Goal: Transaction & Acquisition: Purchase product/service

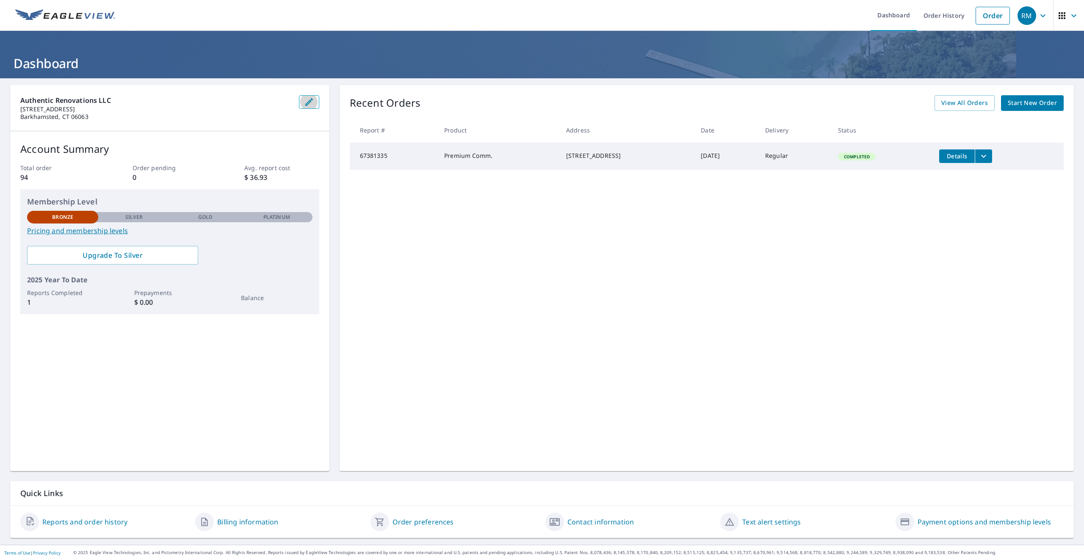
click at [308, 101] on icon "button" at bounding box center [309, 102] width 8 height 8
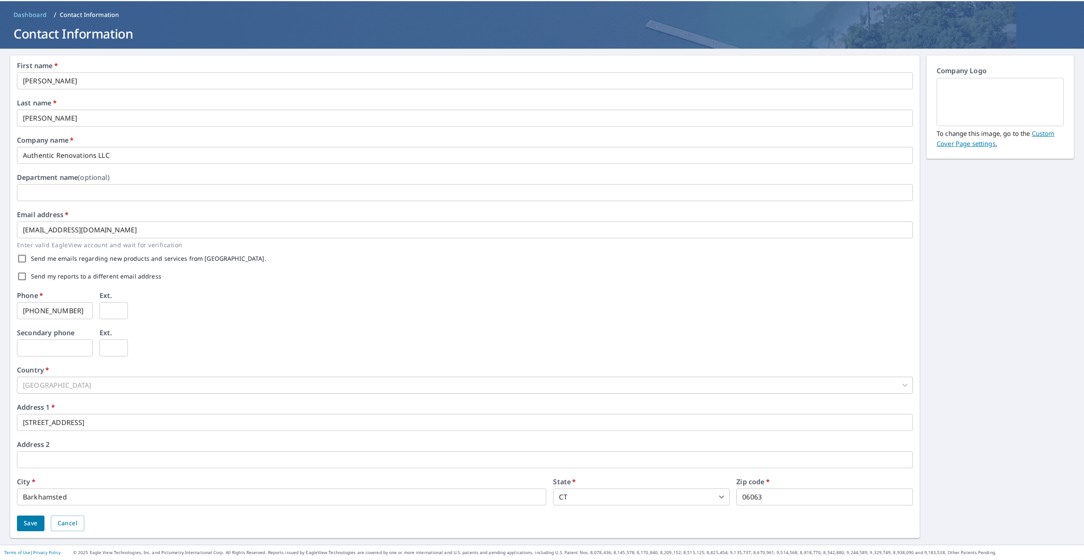
scroll to position [76, 0]
click at [128, 377] on div "[GEOGRAPHIC_DATA]" at bounding box center [465, 385] width 896 height 17
click at [41, 377] on div "[GEOGRAPHIC_DATA]" at bounding box center [465, 385] width 896 height 17
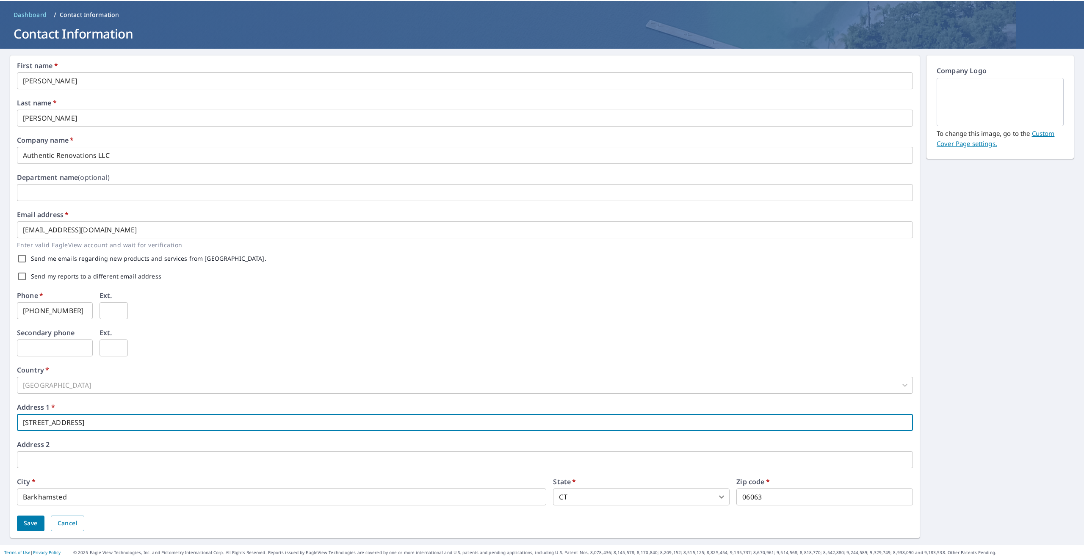
click at [88, 414] on input "[STREET_ADDRESS]" at bounding box center [465, 422] width 896 height 17
type input "1"
type input "[STREET_ADDRESS][PERSON_NAME]"
click at [96, 496] on input "Barkhamsted" at bounding box center [281, 497] width 529 height 17
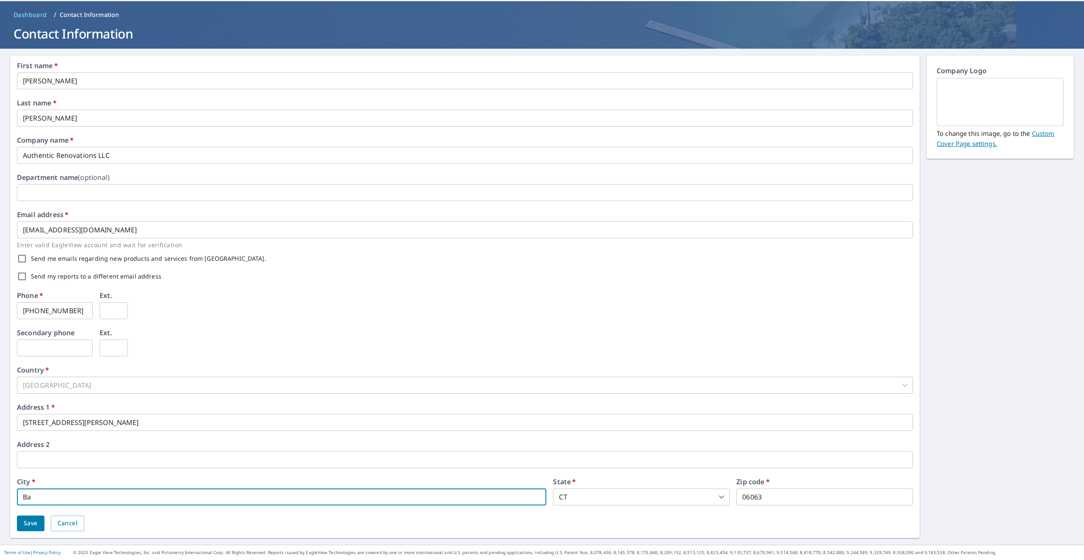
type input "B"
type input "torrington"
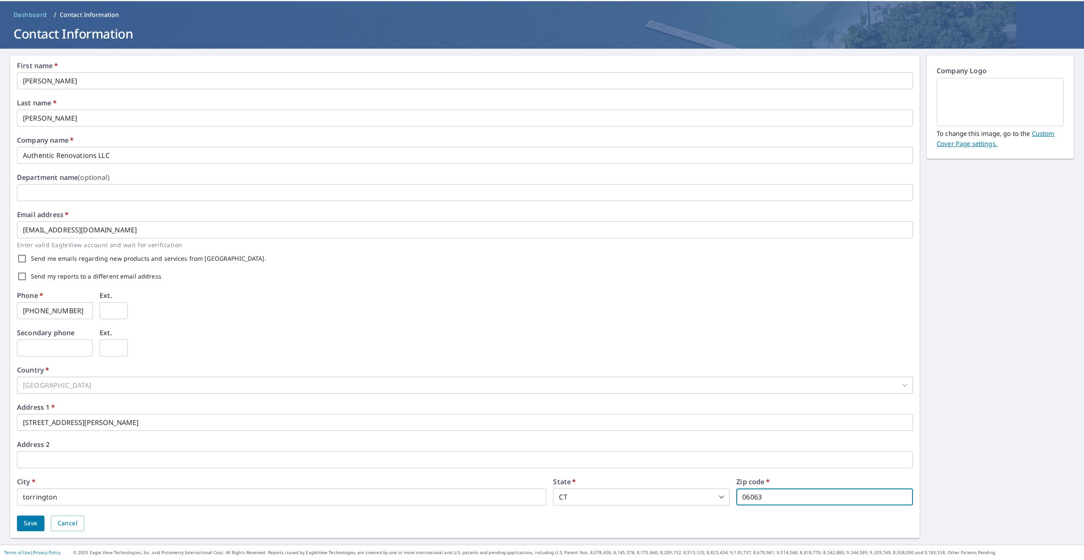
click at [776, 497] on input "06063" at bounding box center [824, 497] width 177 height 17
type input "06790"
click at [28, 523] on span "Save" at bounding box center [31, 523] width 14 height 11
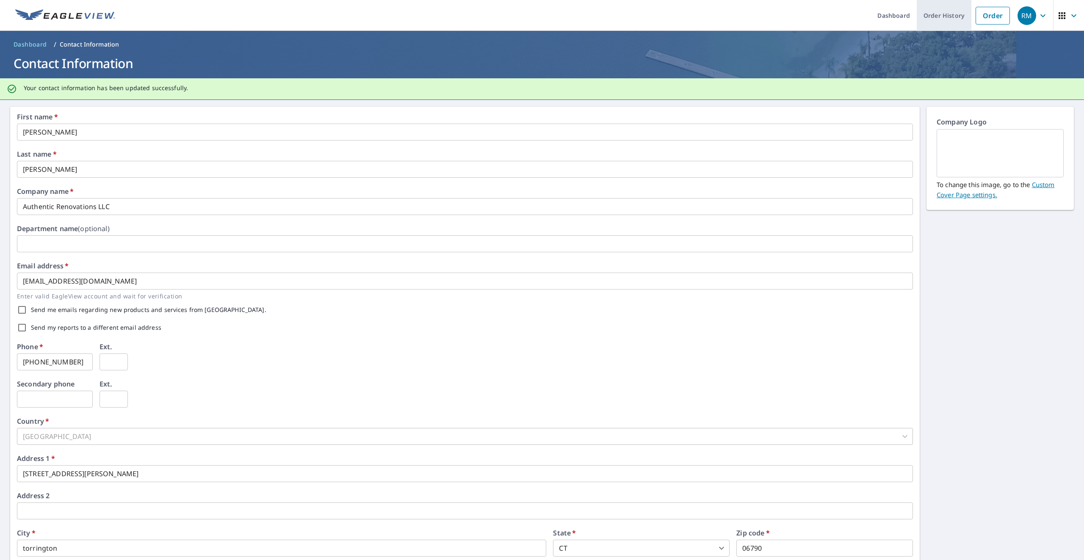
click at [929, 19] on link "Order History" at bounding box center [944, 15] width 55 height 31
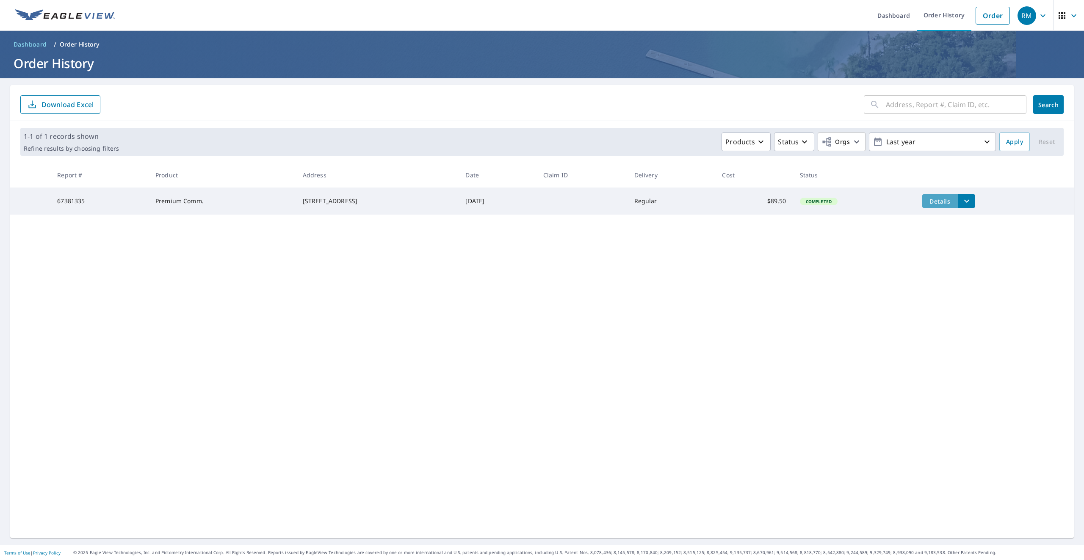
click at [953, 204] on span "Details" at bounding box center [939, 201] width 25 height 8
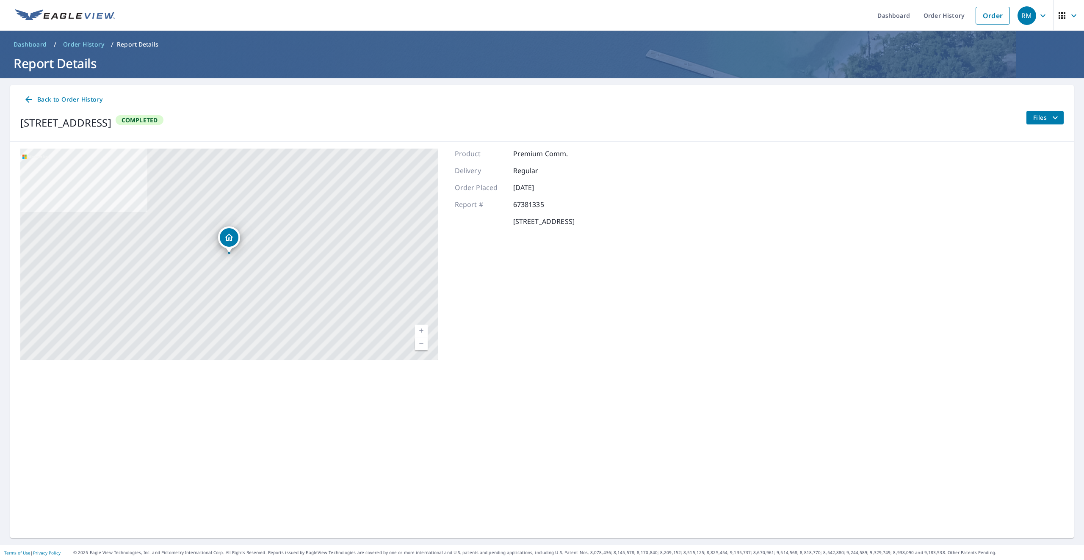
click at [1045, 123] on span "Files" at bounding box center [1046, 118] width 27 height 10
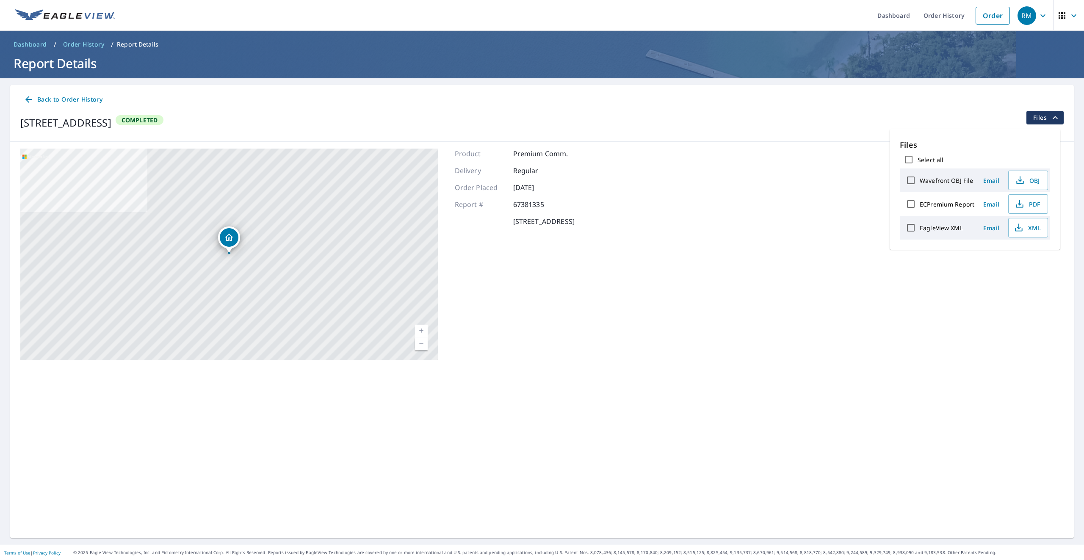
click at [724, 174] on div "[STREET_ADDRESS] Aerial Road A standard road map Aerial A detailed look from ab…" at bounding box center [542, 254] width 1064 height 225
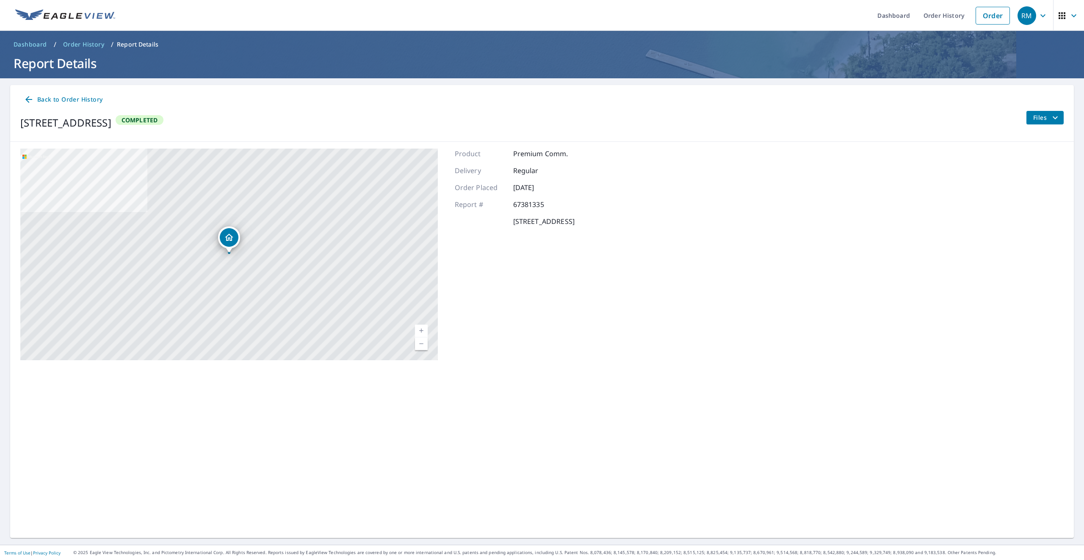
click at [1040, 17] on icon "button" at bounding box center [1043, 16] width 10 height 10
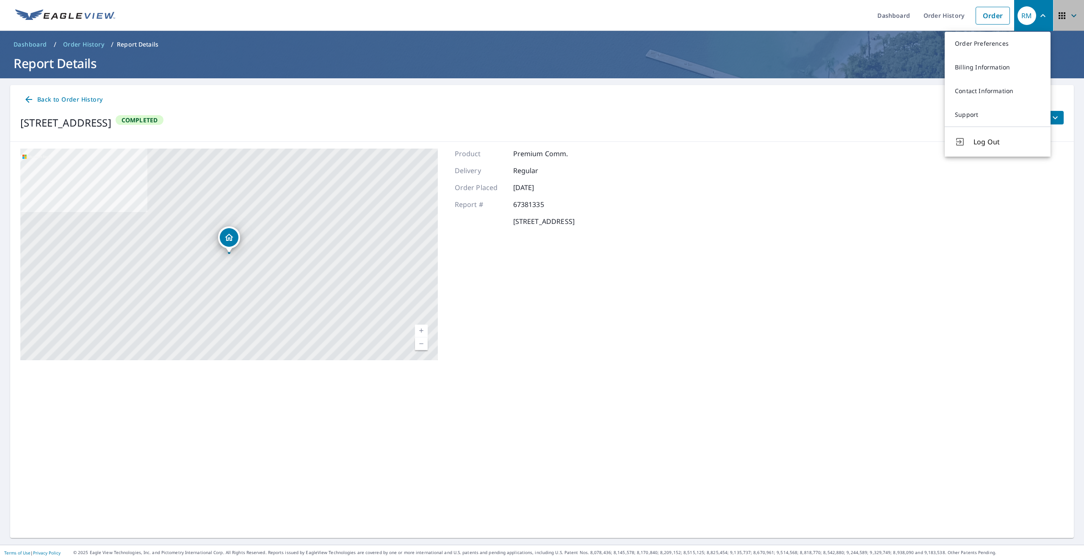
click at [1072, 16] on icon "button" at bounding box center [1074, 16] width 10 height 10
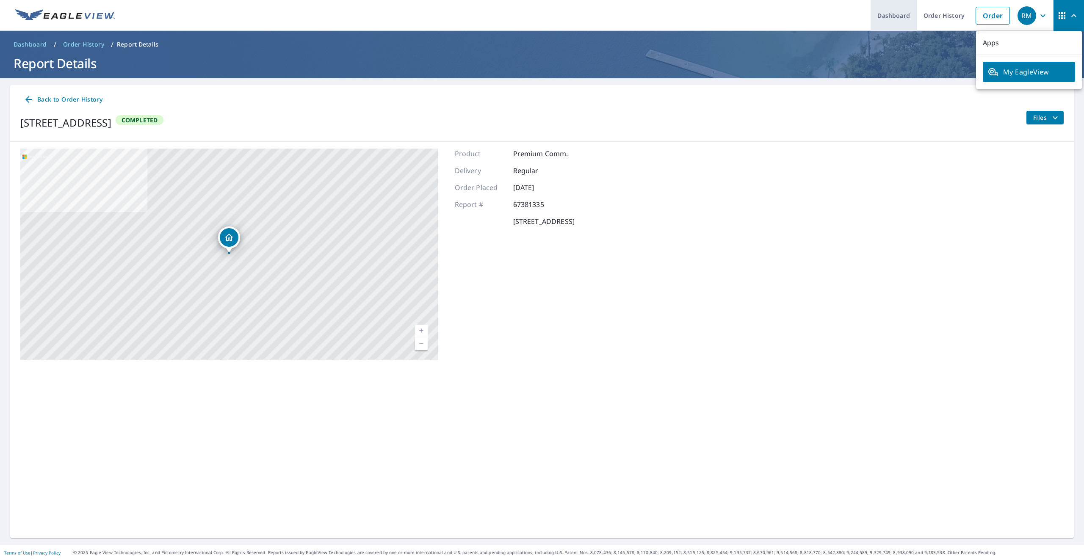
click at [887, 18] on link "Dashboard" at bounding box center [894, 15] width 46 height 31
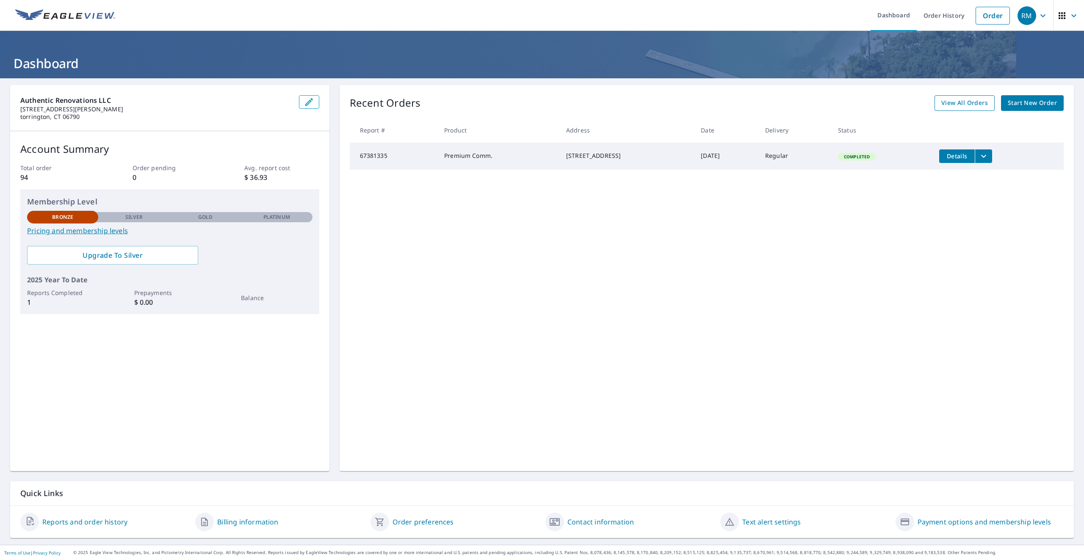
click at [951, 103] on span "View All Orders" at bounding box center [964, 103] width 47 height 11
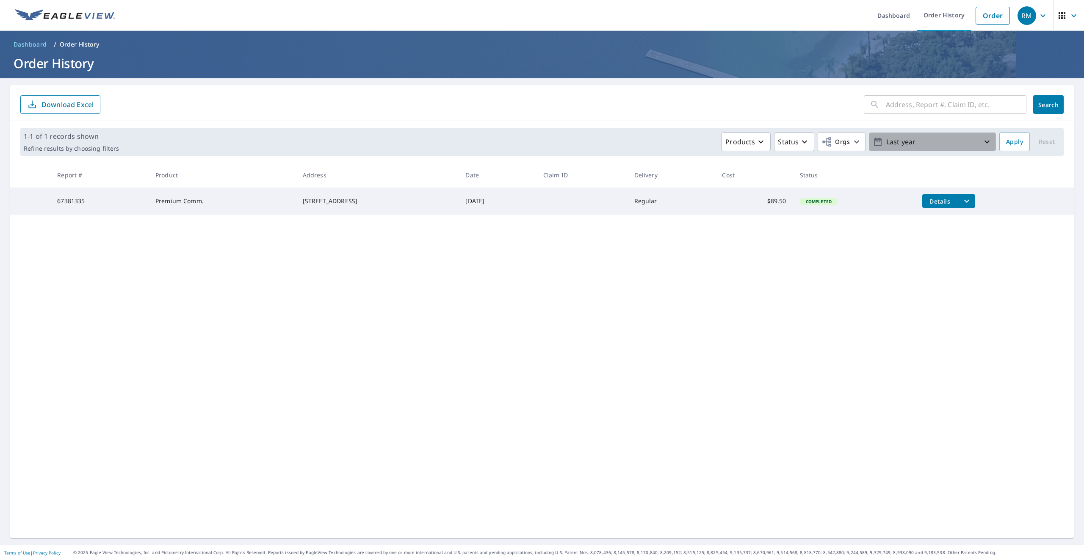
click at [963, 145] on p "Last year" at bounding box center [932, 142] width 99 height 15
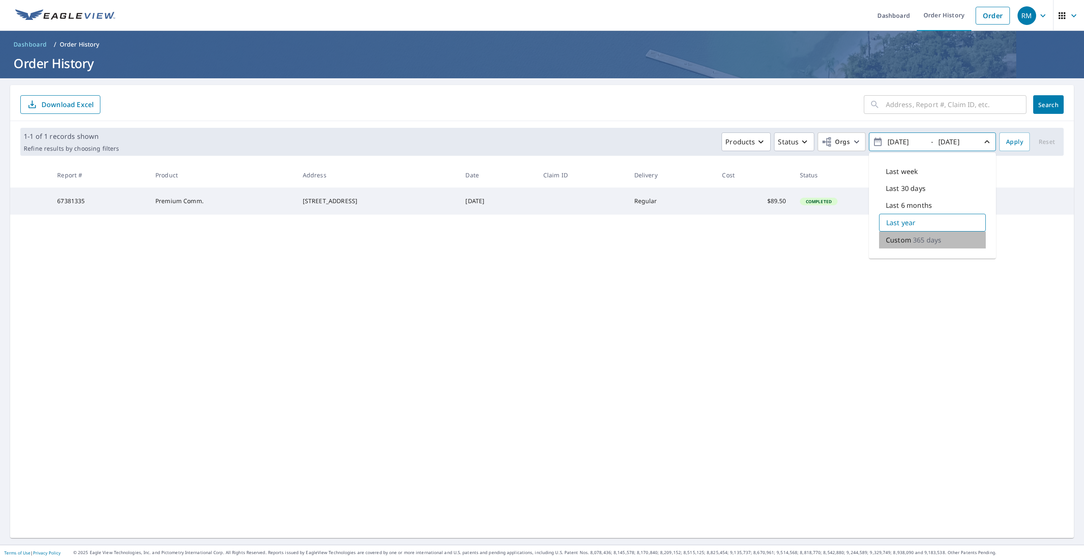
click at [905, 244] on p "Custom" at bounding box center [898, 240] width 25 height 10
click at [857, 108] on form "​ Search Download Excel" at bounding box center [541, 104] width 1043 height 19
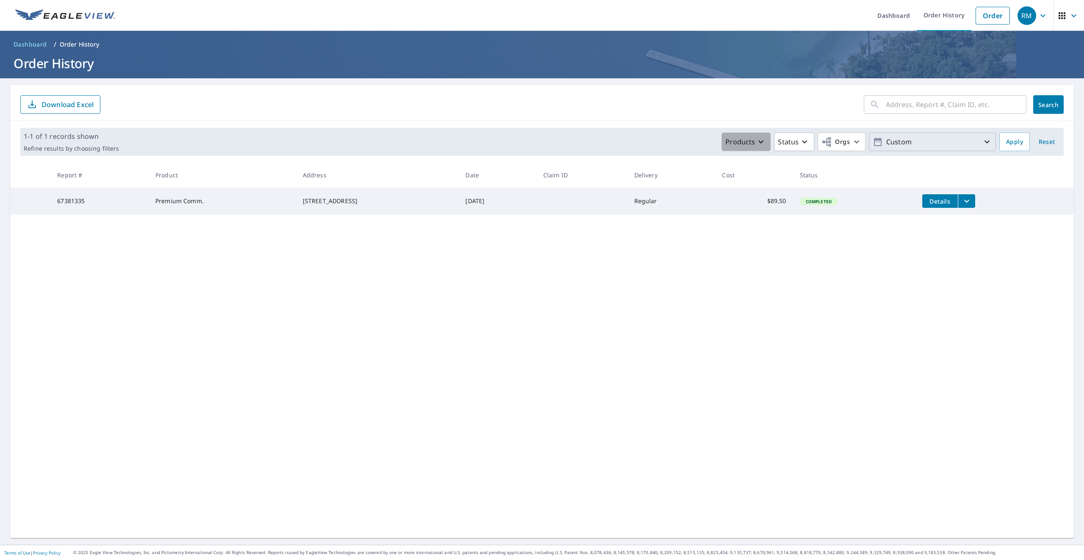
click at [756, 143] on icon "button" at bounding box center [761, 142] width 10 height 10
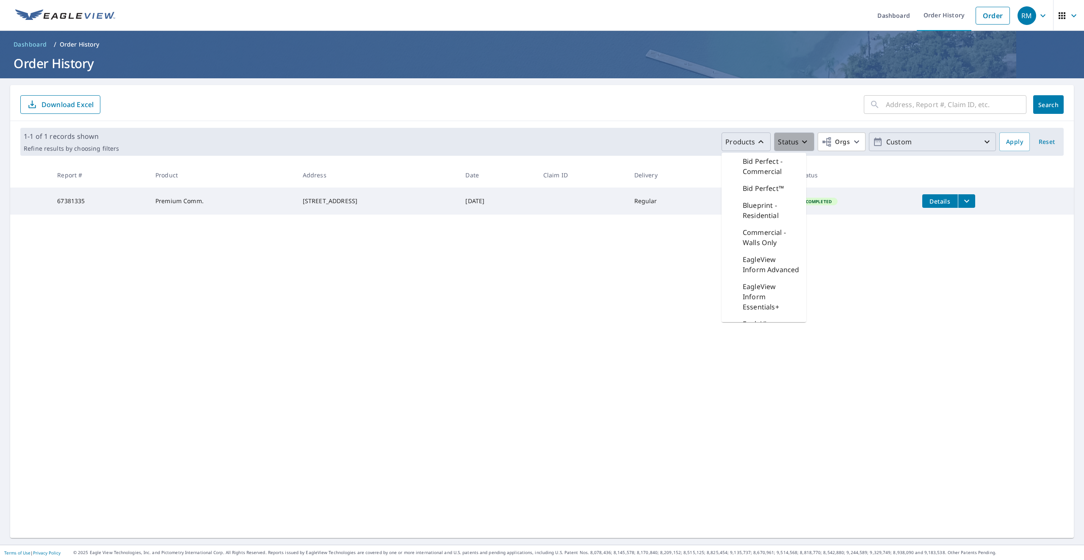
click at [781, 144] on p "Status" at bounding box center [788, 142] width 21 height 10
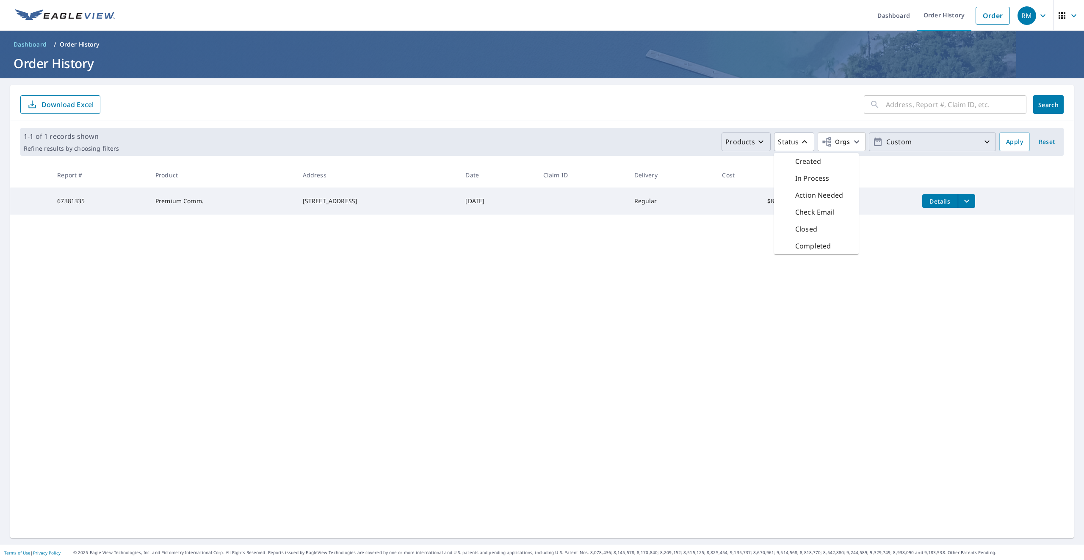
click at [795, 251] on p "Completed" at bounding box center [813, 246] width 36 height 10
click at [840, 257] on div "​ Search Download Excel 1-1 of 1 records shown Refine results by choosing filte…" at bounding box center [542, 311] width 1064 height 453
click at [1044, 105] on span "Search" at bounding box center [1048, 105] width 17 height 8
click at [724, 140] on p "Status" at bounding box center [731, 142] width 21 height 10
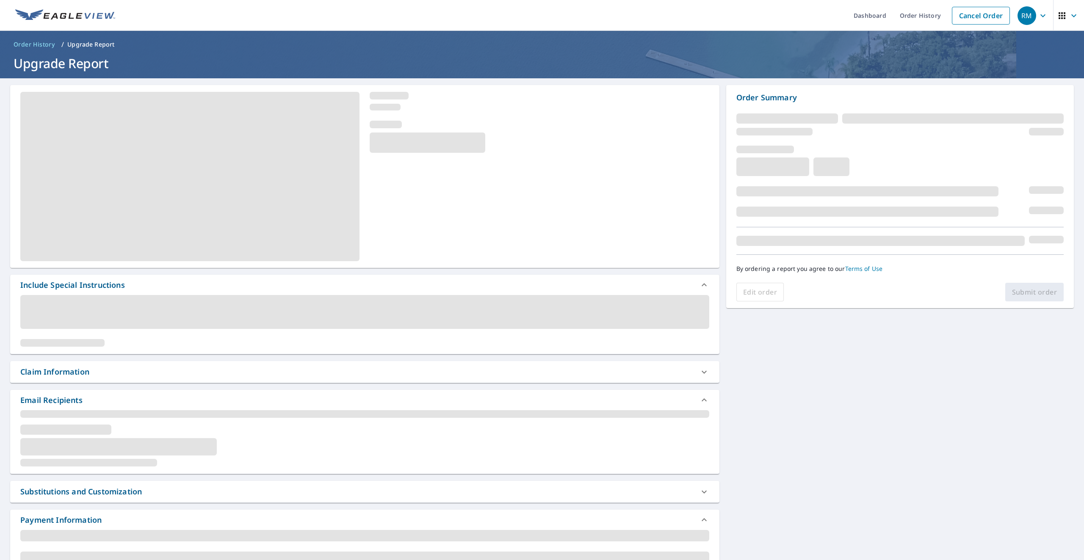
scroll to position [1, 0]
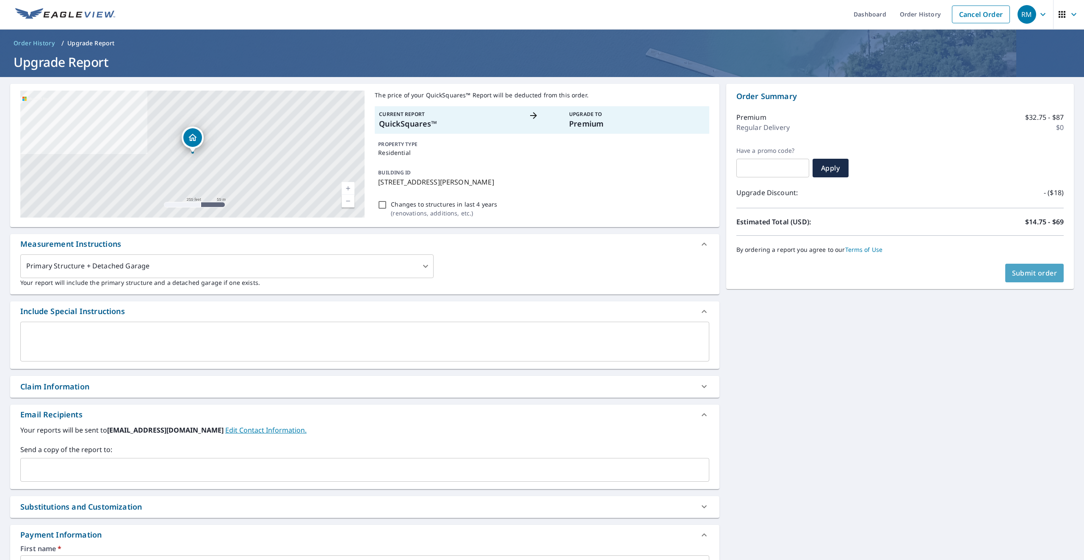
click at [1031, 273] on span "Submit order" at bounding box center [1034, 272] width 45 height 9
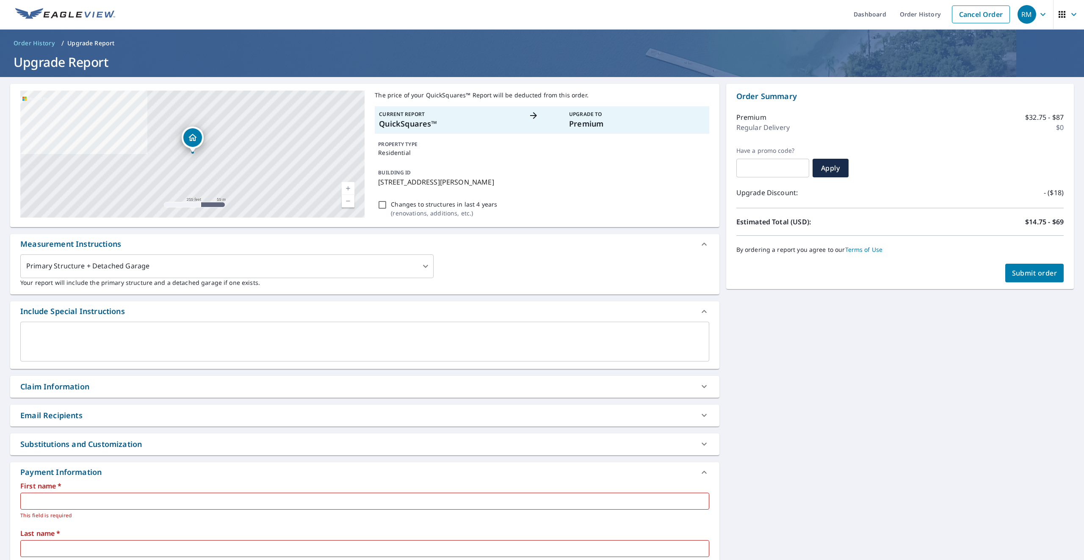
click at [1033, 273] on span "Submit order" at bounding box center [1034, 272] width 45 height 9
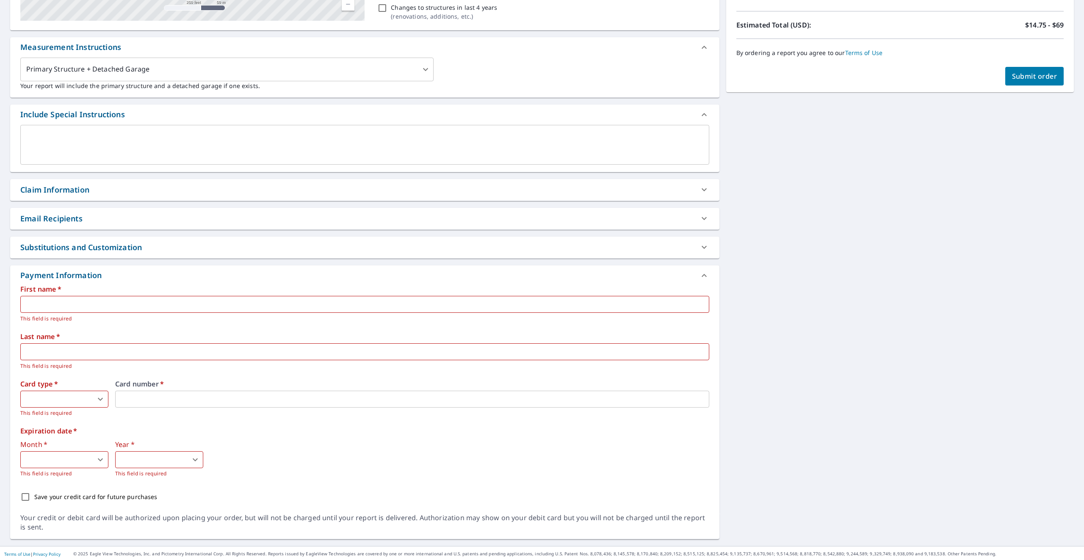
scroll to position [237, 0]
click at [144, 295] on input "text" at bounding box center [364, 303] width 689 height 17
type input "Authentic"
type input "llc"
click at [80, 393] on body "RM RM Dashboard Order History Cancel Order RM Order History / Upgrade Report Up…" at bounding box center [542, 280] width 1084 height 560
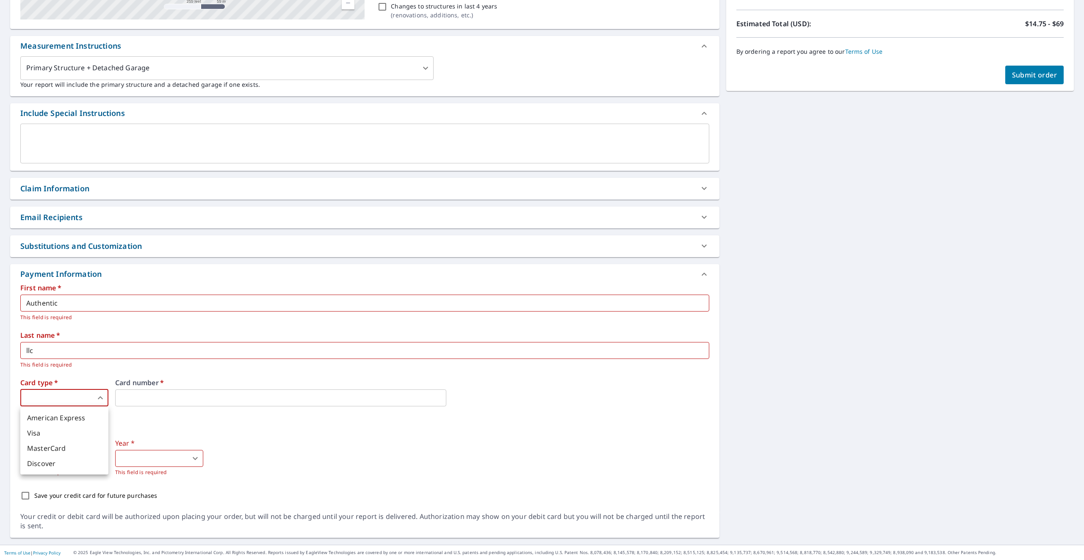
click at [139, 399] on div at bounding box center [542, 280] width 1084 height 560
type input "2"
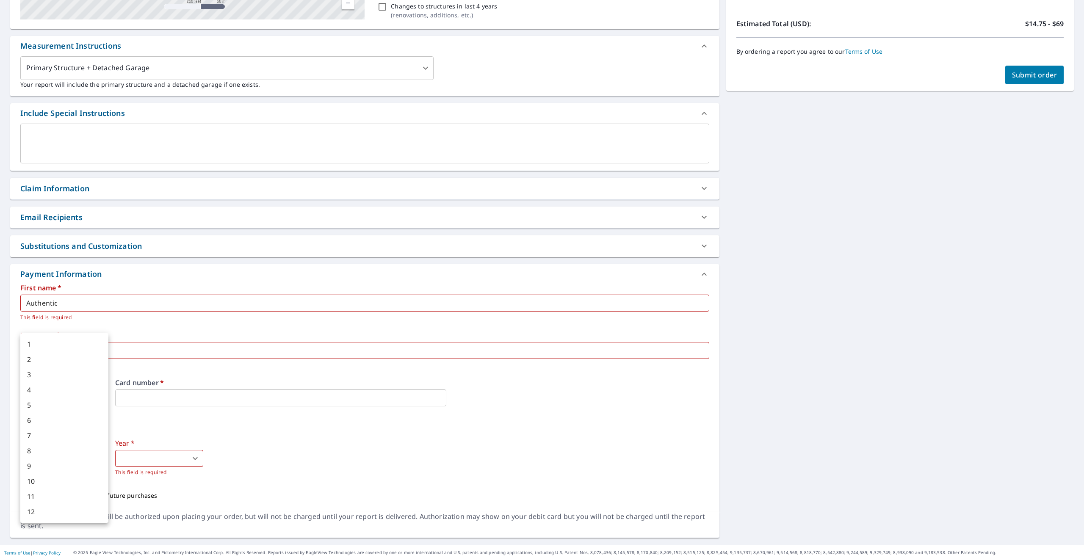
click at [64, 465] on body "RM RM Dashboard Order History Cancel Order RM Order History / Upgrade Report Up…" at bounding box center [542, 280] width 1084 height 560
click at [48, 428] on li "6" at bounding box center [64, 420] width 88 height 15
type input "6"
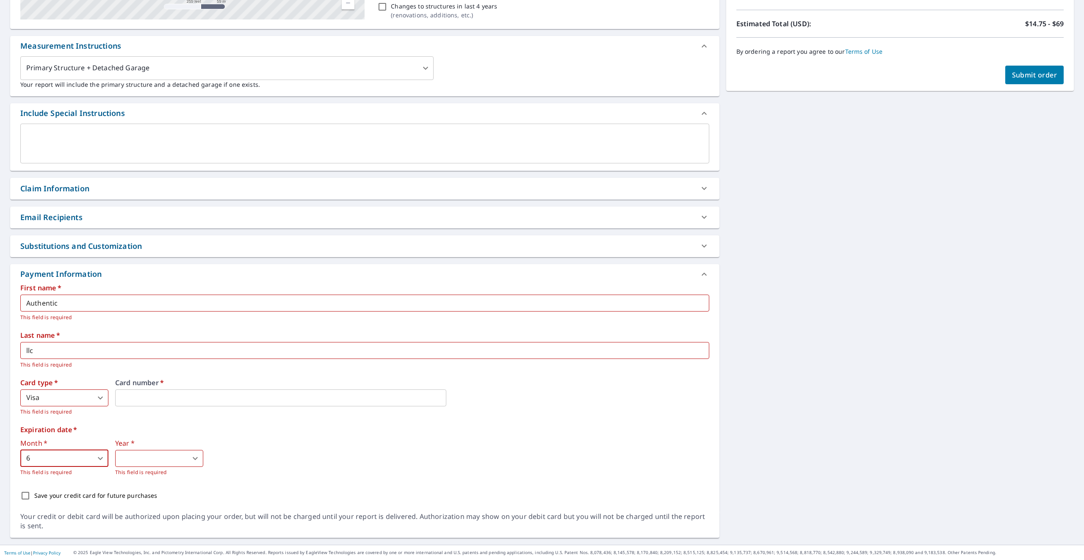
click at [149, 462] on body "RM RM Dashboard Order History Cancel Order RM Order History / Upgrade Report Up…" at bounding box center [542, 280] width 1084 height 560
click at [149, 384] on li "2026" at bounding box center [161, 377] width 88 height 15
type input "2026"
click at [25, 505] on input "Save your credit card for future purchases" at bounding box center [26, 496] width 18 height 18
checkbox input "true"
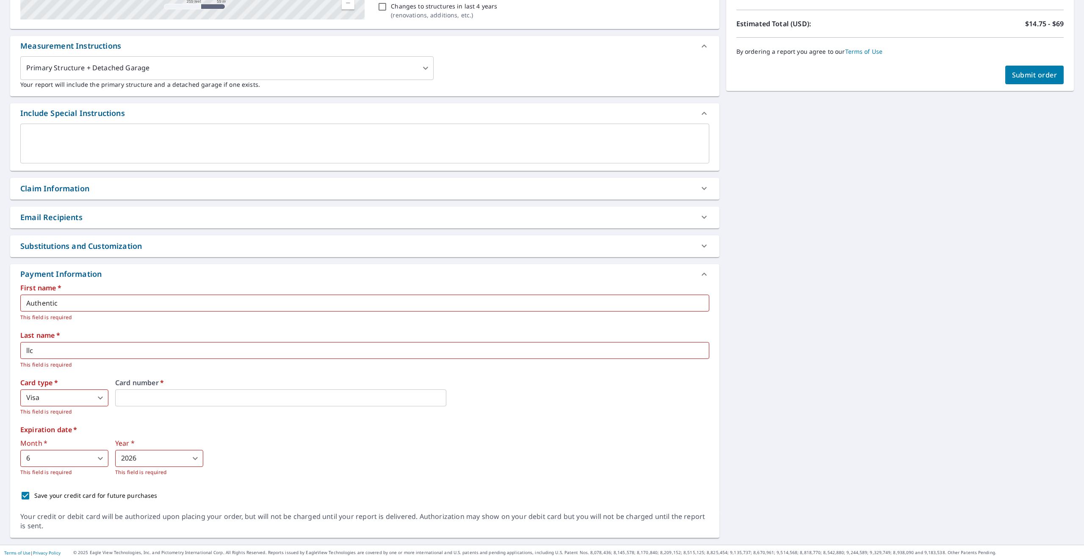
scroll to position [252, 0]
click at [1027, 66] on button "Submit order" at bounding box center [1034, 75] width 59 height 19
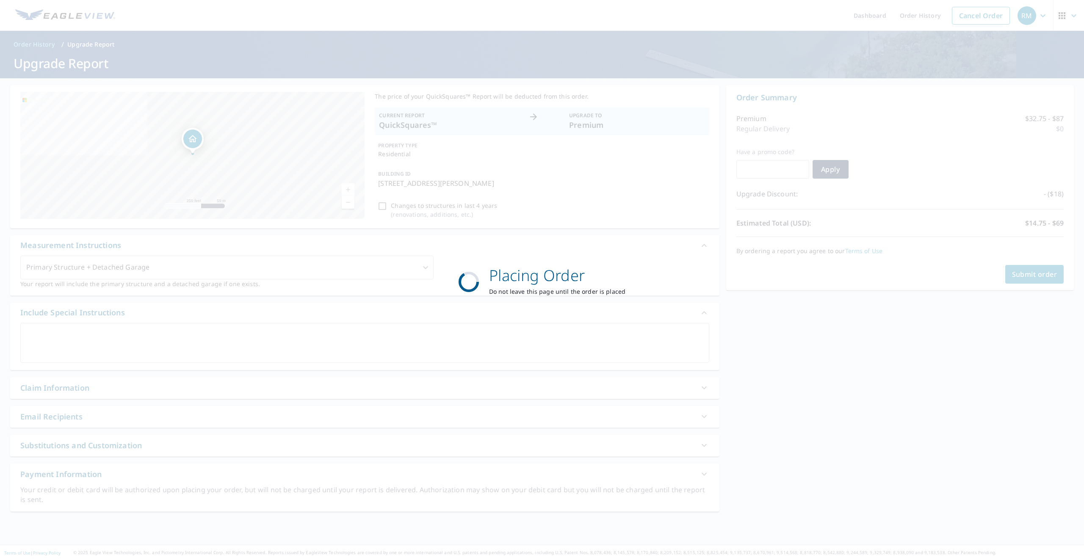
scroll to position [2, 0]
